Goal: Navigation & Orientation: Understand site structure

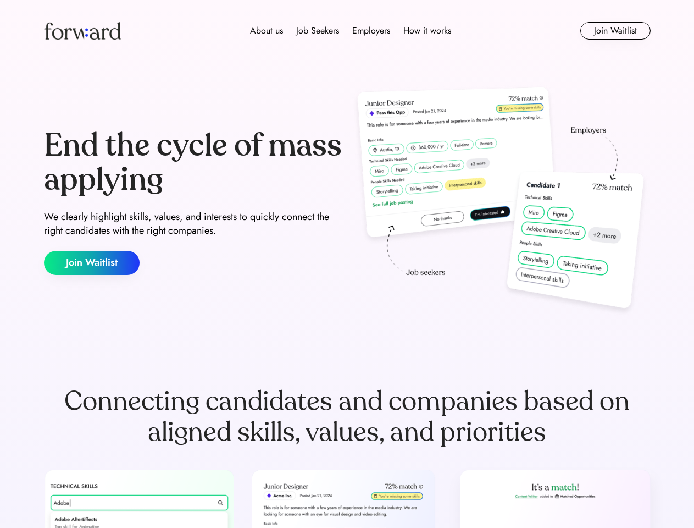
click at [347, 264] on div "End the cycle of mass applying We clearly highlight skills, values, and interes…" at bounding box center [347, 202] width 607 height 236
click at [347, 31] on div "About us Job Seekers Employers How it works" at bounding box center [350, 30] width 433 height 13
click at [82, 31] on img at bounding box center [82, 31] width 77 height 18
click at [351, 31] on div "About us Job Seekers Employers How it works" at bounding box center [350, 30] width 433 height 13
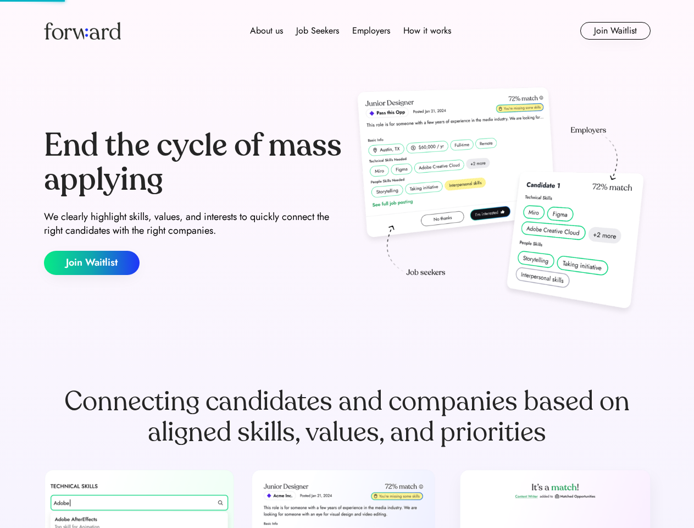
click at [267, 31] on div "About us" at bounding box center [266, 30] width 33 height 13
click at [318, 31] on div "Job Seekers" at bounding box center [317, 30] width 43 height 13
click at [371, 31] on div "Employers" at bounding box center [371, 30] width 38 height 13
click at [426, 31] on div "How it works" at bounding box center [427, 30] width 48 height 13
click at [615, 31] on button "Join Waitlist" at bounding box center [615, 31] width 70 height 18
